Goal: Download file/media

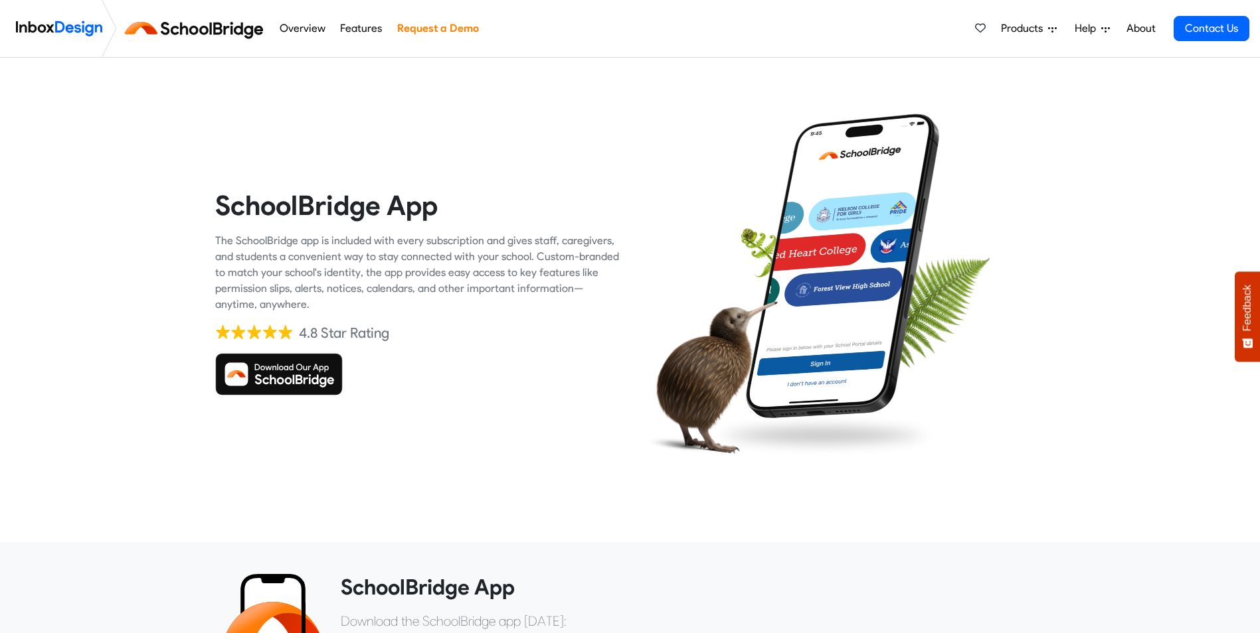
click at [268, 384] on img at bounding box center [278, 374] width 127 height 42
click at [859, 248] on img at bounding box center [842, 266] width 213 height 307
click at [832, 252] on img at bounding box center [842, 266] width 213 height 307
click at [306, 23] on link "Overview" at bounding box center [302, 28] width 53 height 27
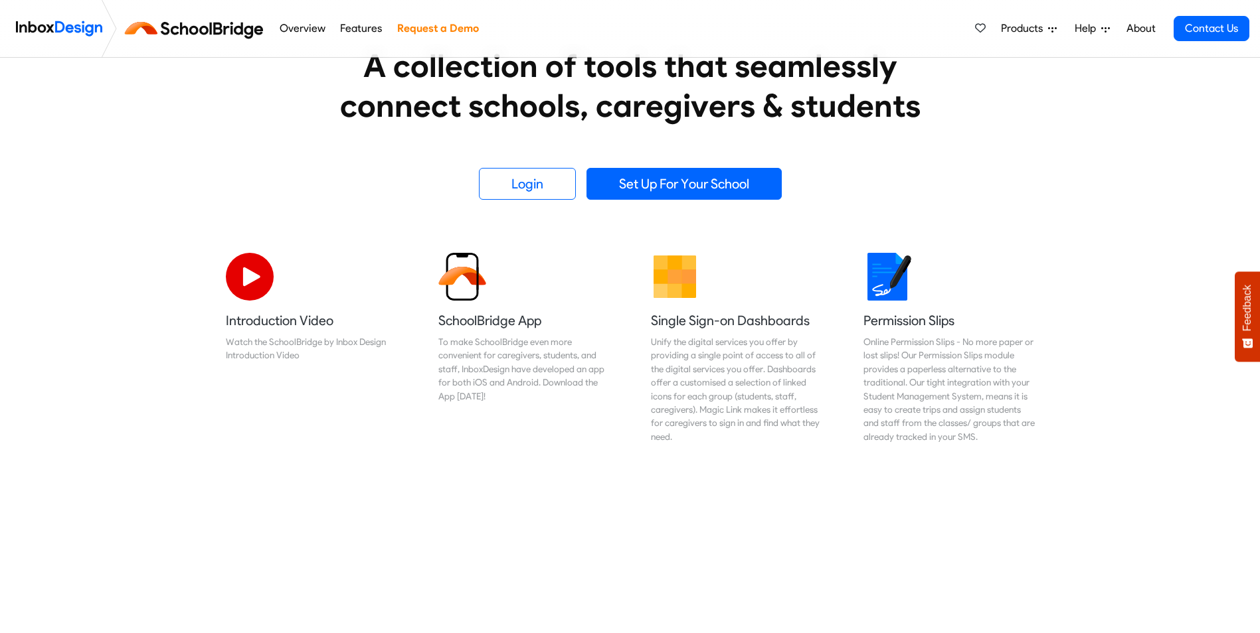
scroll to position [310, 0]
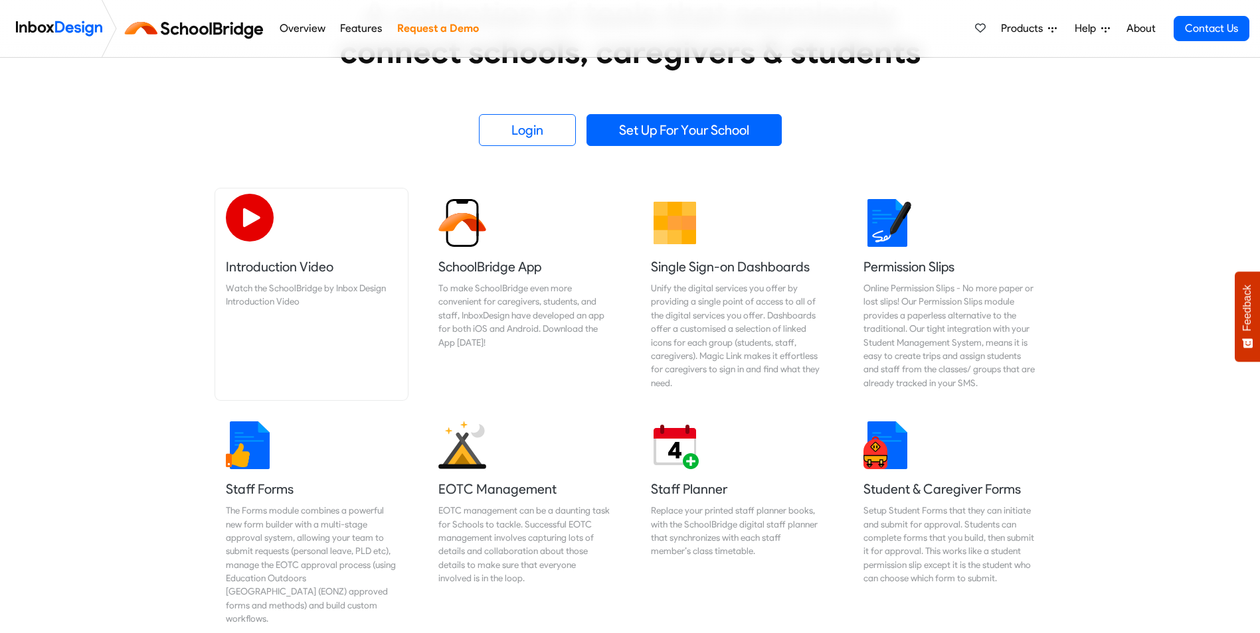
click at [260, 240] on img at bounding box center [250, 218] width 48 height 48
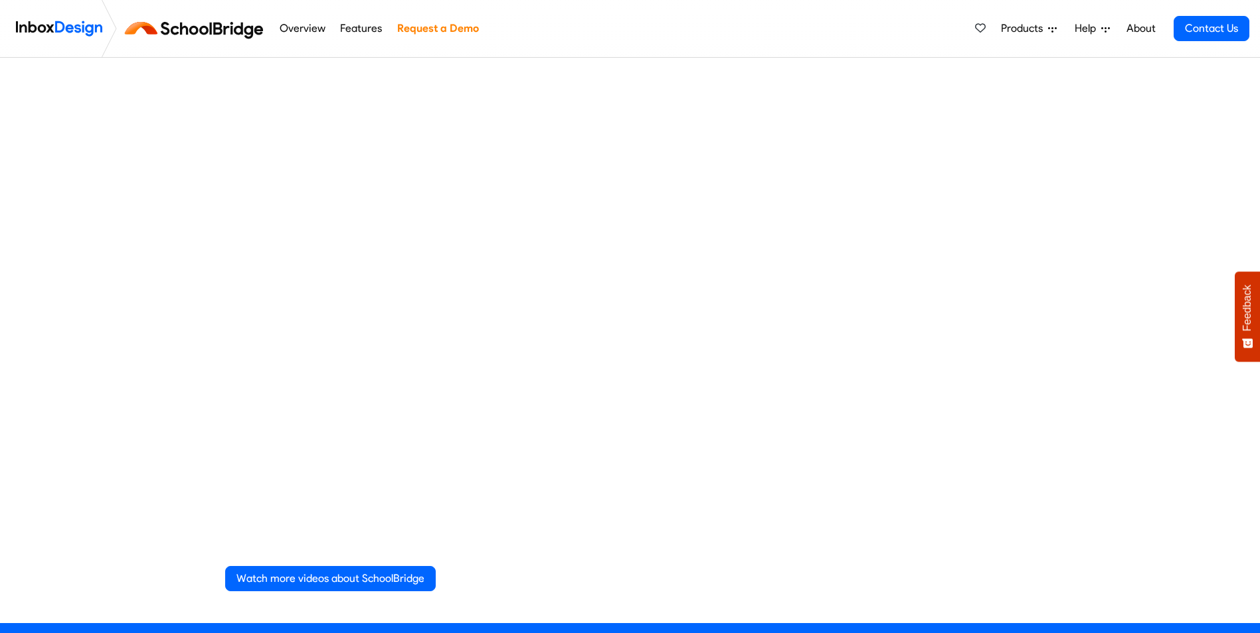
click at [906, 573] on div "Watch more videos about SchoolBridge" at bounding box center [630, 579] width 810 height 46
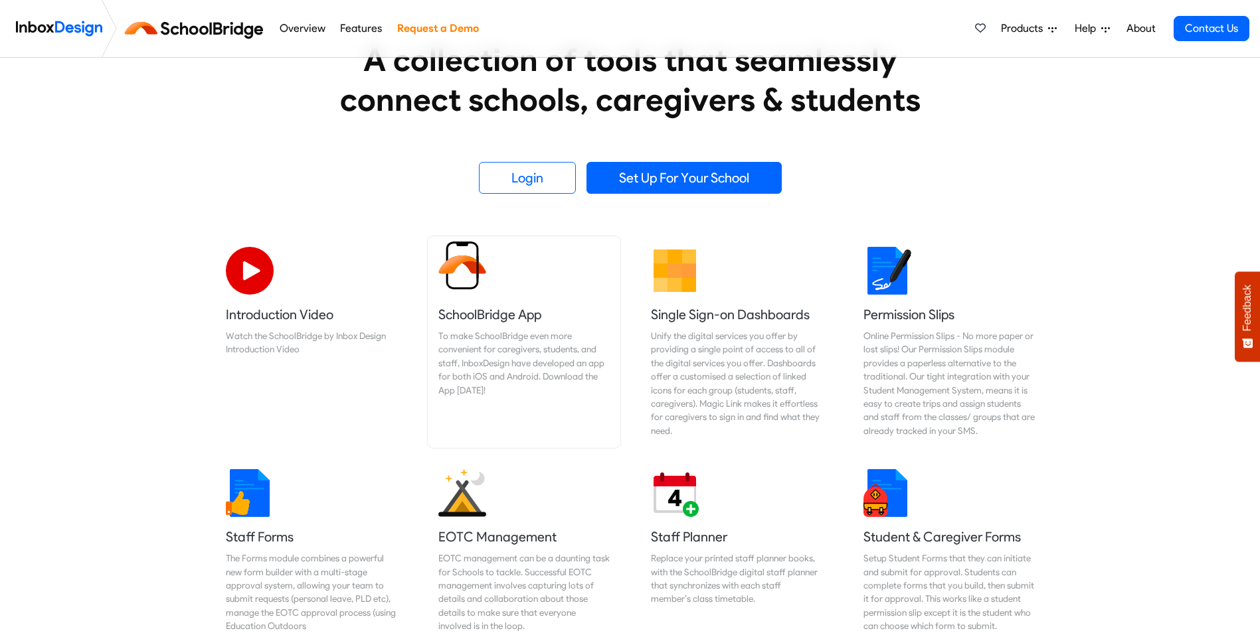
scroll to position [310, 0]
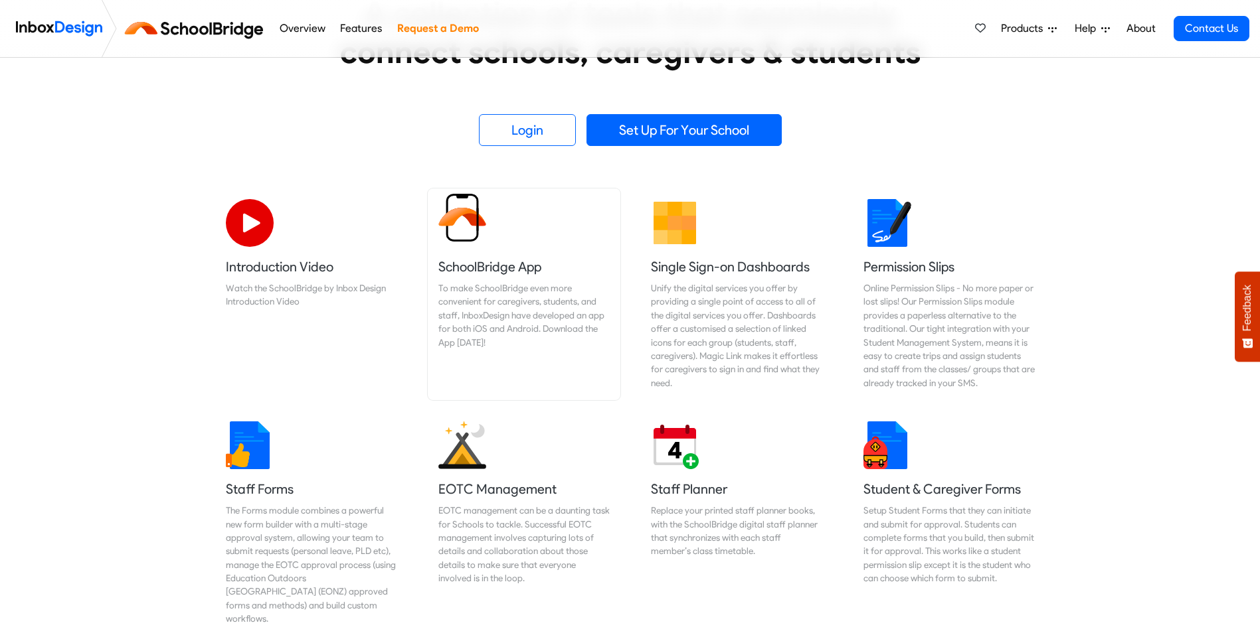
click at [463, 260] on h5 "SchoolBridge App" at bounding box center [523, 267] width 171 height 19
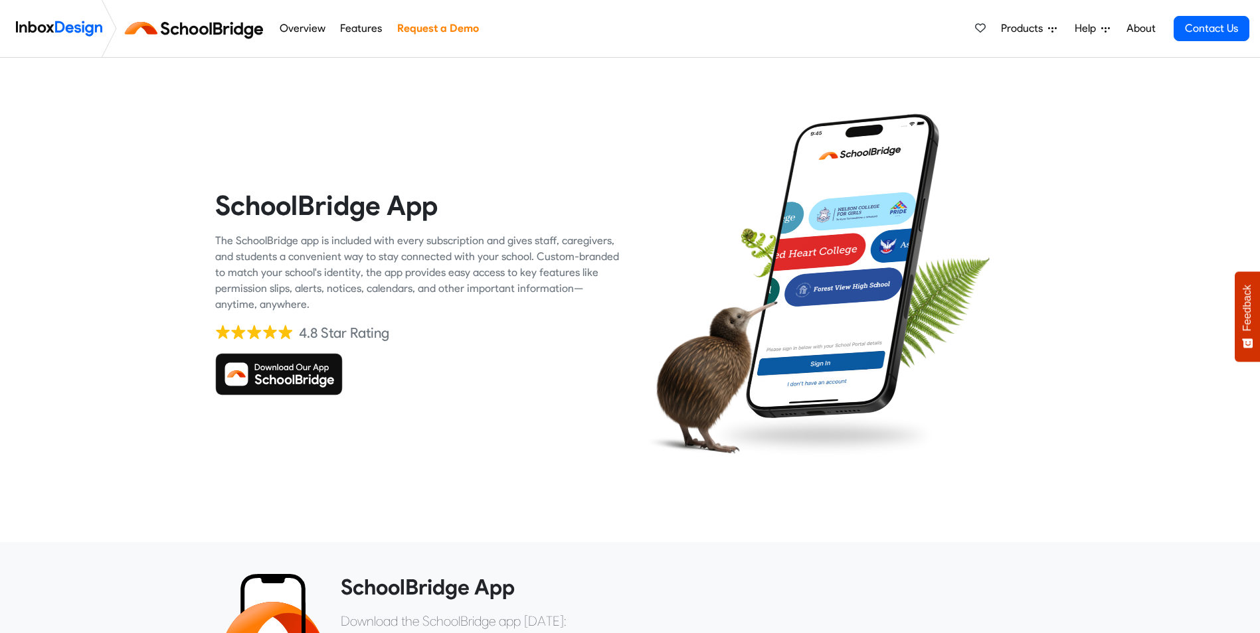
click at [309, 361] on img at bounding box center [278, 374] width 127 height 42
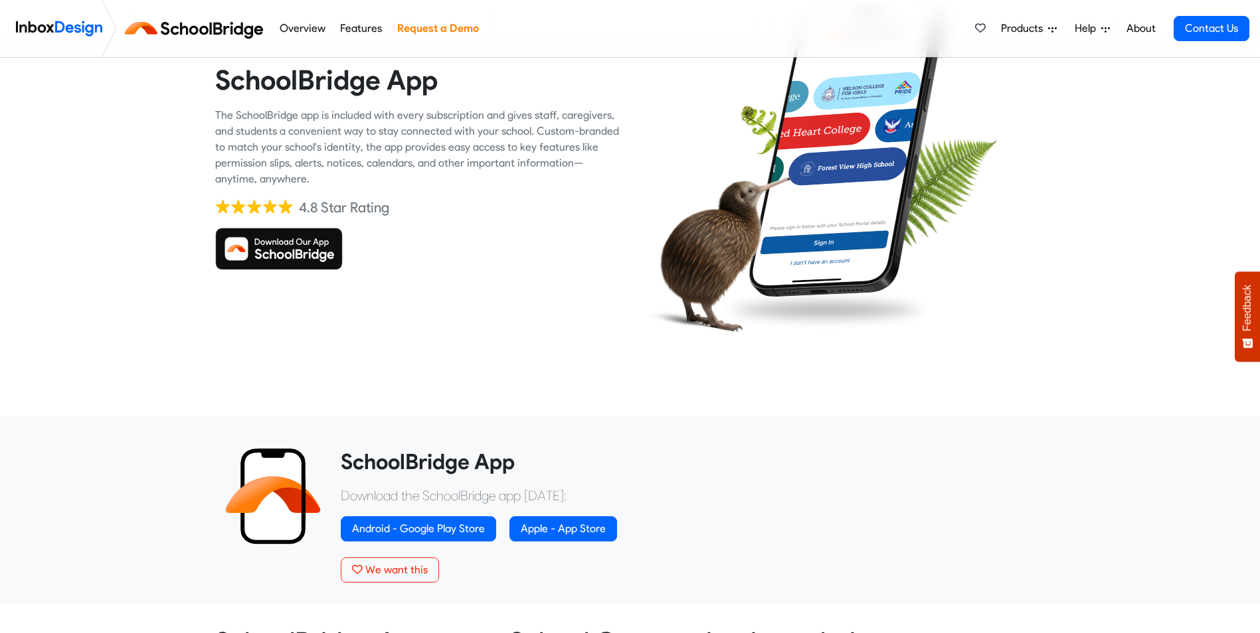
scroll to position [155, 0]
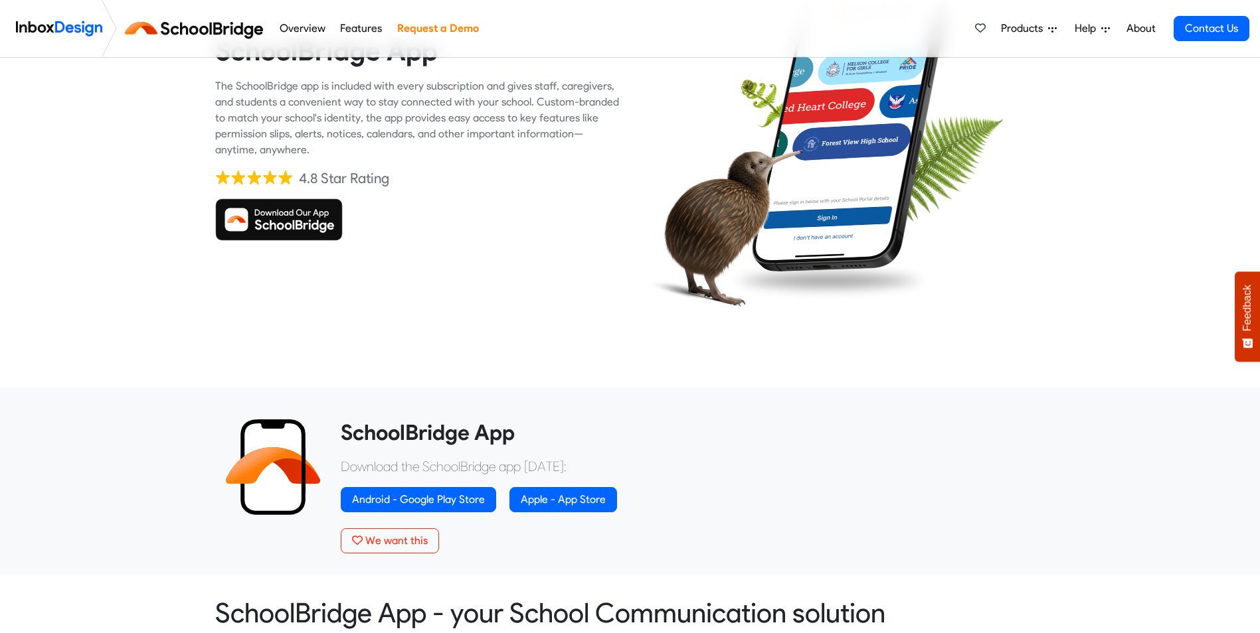
drag, startPoint x: 419, startPoint y: 242, endPoint x: 365, endPoint y: 228, distance: 55.6
click at [409, 296] on div "SchoolBridge App The SchoolBridge app is included with every subscription and g…" at bounding box center [417, 137] width 405 height 405
drag, startPoint x: 438, startPoint y: 256, endPoint x: 439, endPoint y: 312, distance: 55.8
drag, startPoint x: 439, startPoint y: 312, endPoint x: 415, endPoint y: 278, distance: 41.4
click at [415, 278] on div "SchoolBridge App The SchoolBridge app is included with every subscription and g…" at bounding box center [417, 137] width 405 height 405
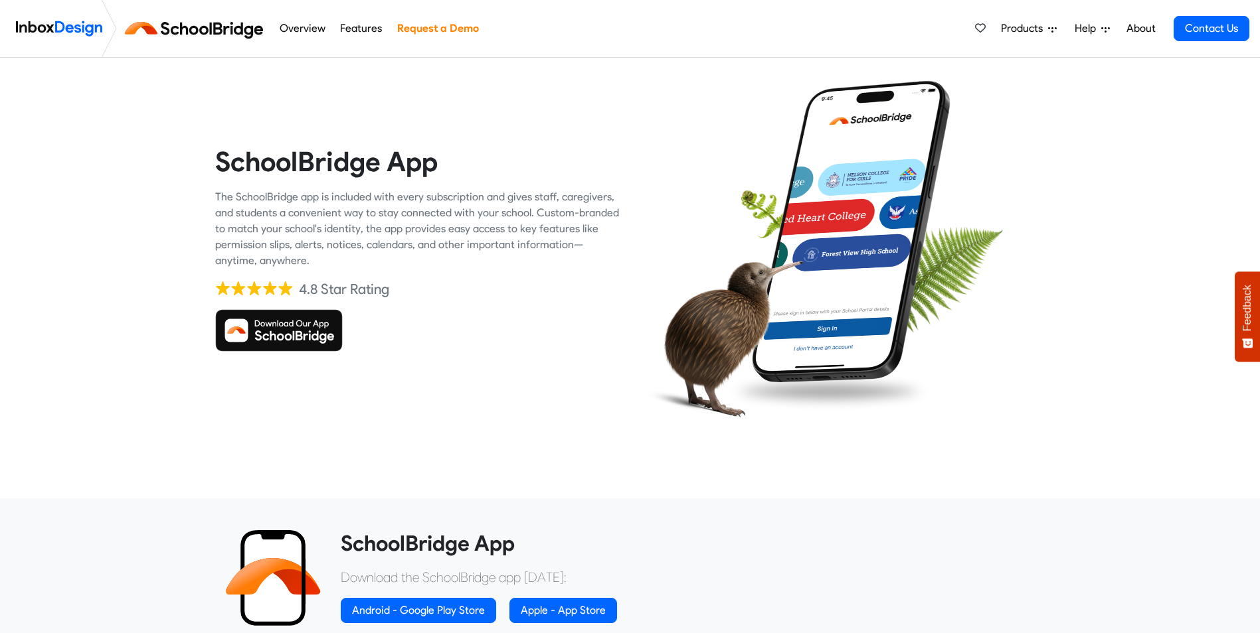
scroll to position [0, 0]
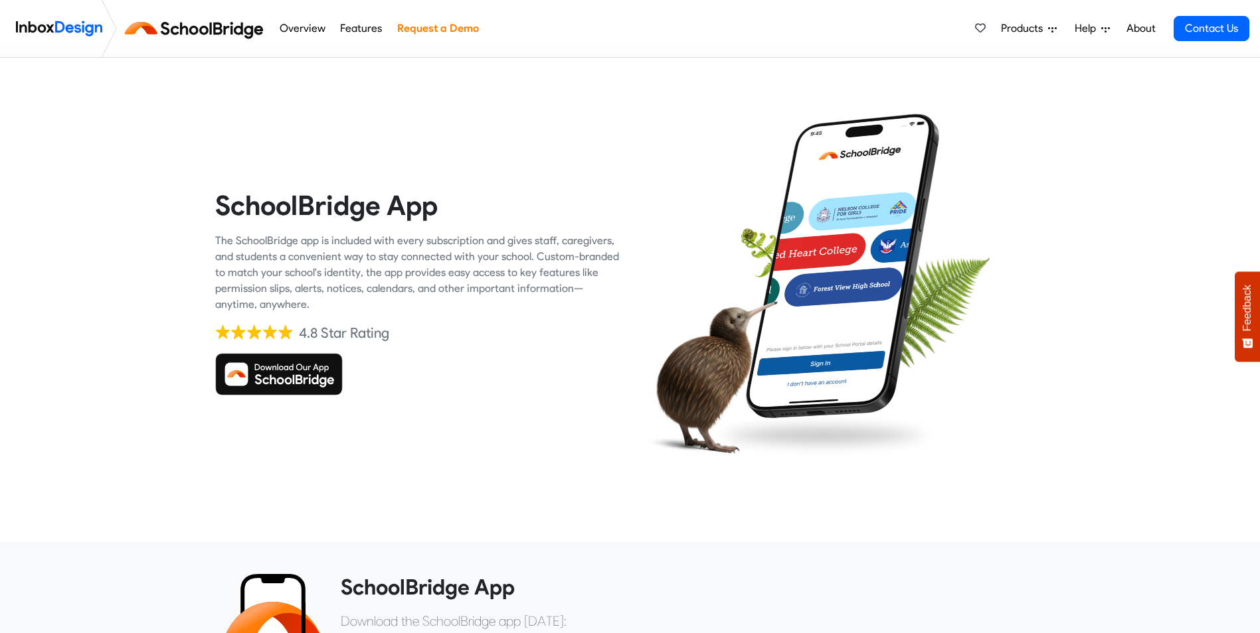
click at [305, 367] on img at bounding box center [278, 374] width 127 height 42
click at [1023, 23] on span "Products" at bounding box center [1024, 29] width 47 height 16
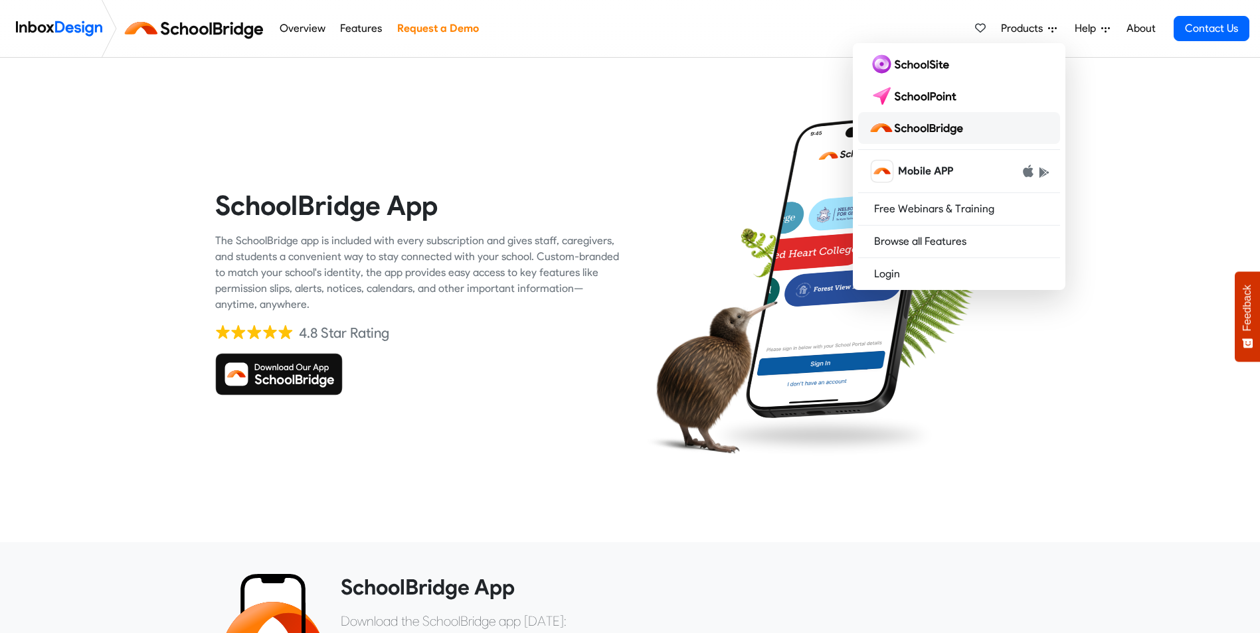
click at [934, 129] on img at bounding box center [918, 128] width 100 height 21
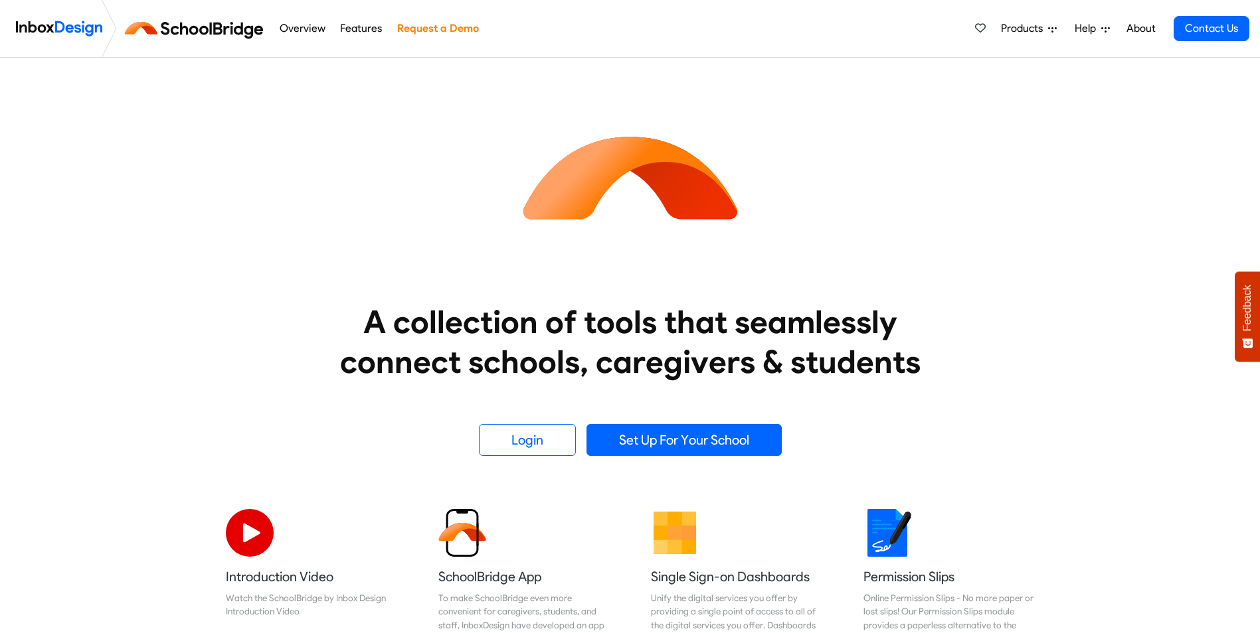
click at [196, 25] on img at bounding box center [196, 29] width 149 height 32
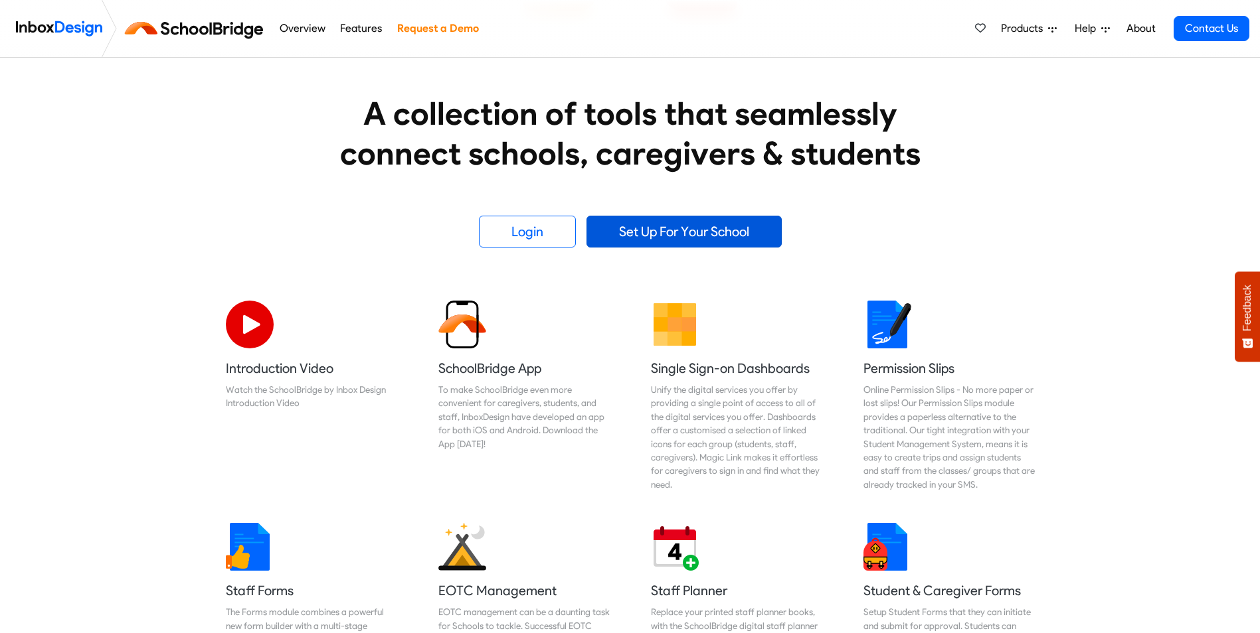
scroll to position [310, 0]
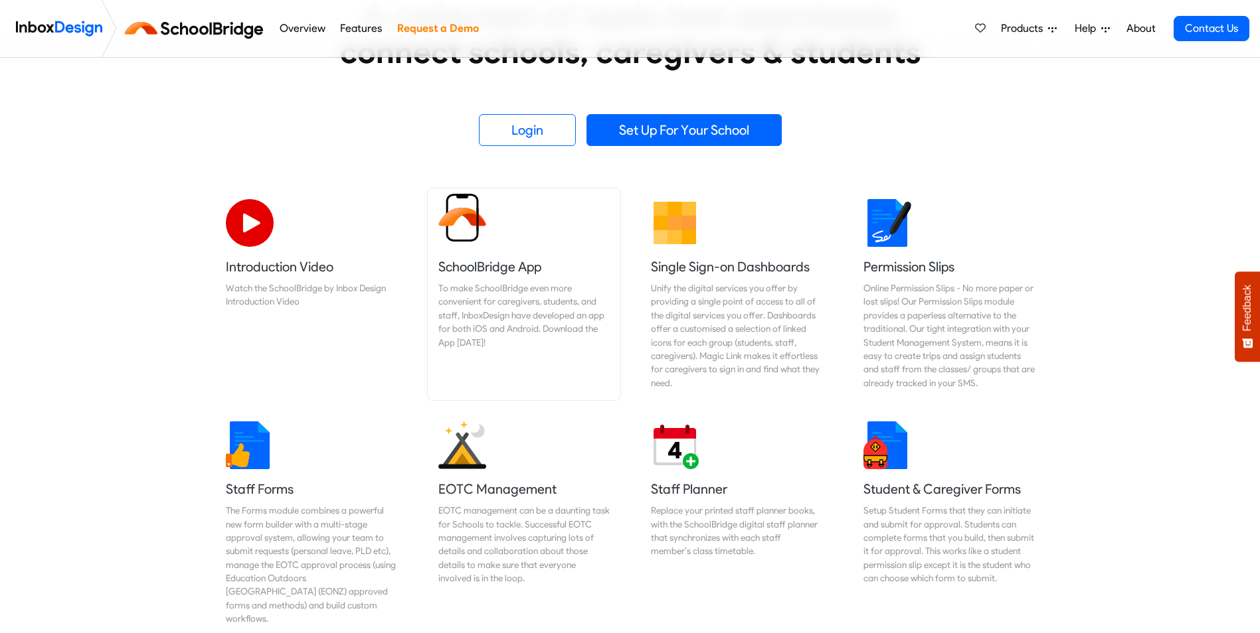
click at [509, 296] on div "To make SchoolBridge even more convenient for caregivers, students, and staff, …" at bounding box center [523, 316] width 171 height 68
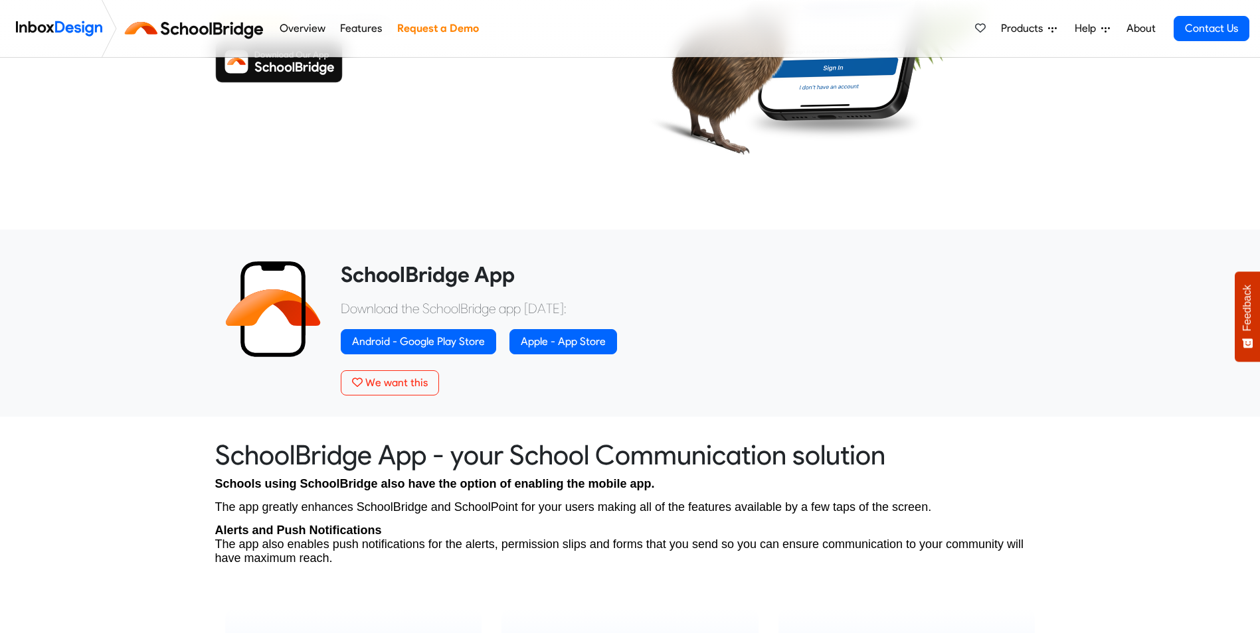
scroll to position [310, 0]
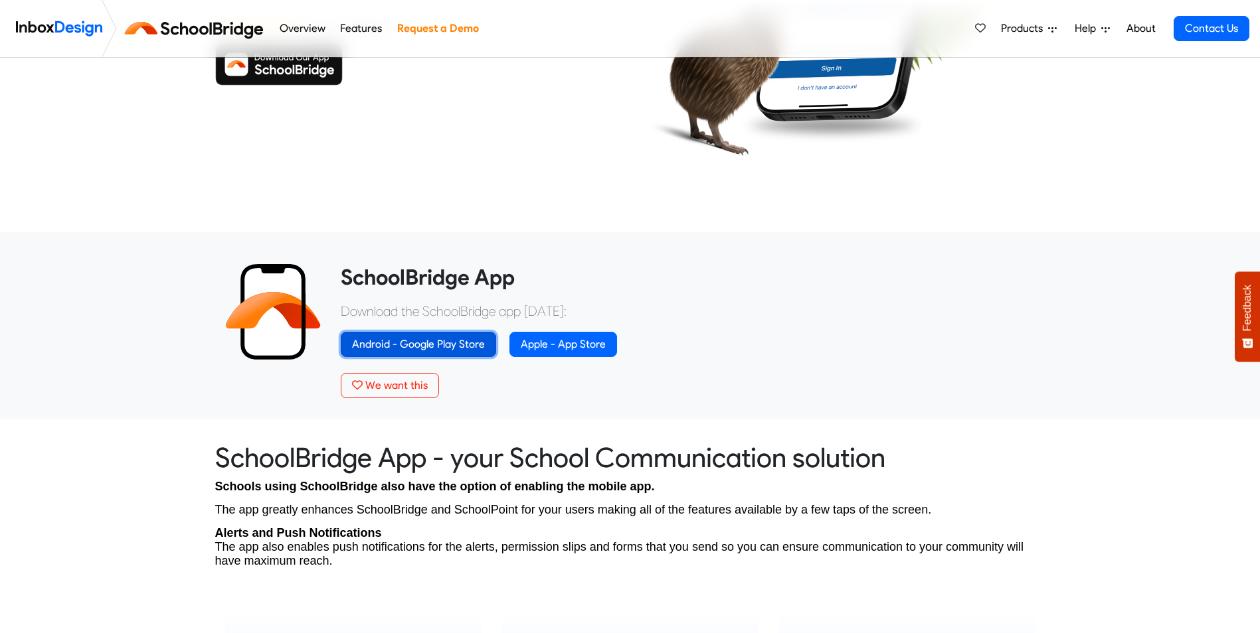
click at [386, 348] on link "Android - Google Play Store" at bounding box center [418, 344] width 155 height 25
